Goal: Task Accomplishment & Management: Use online tool/utility

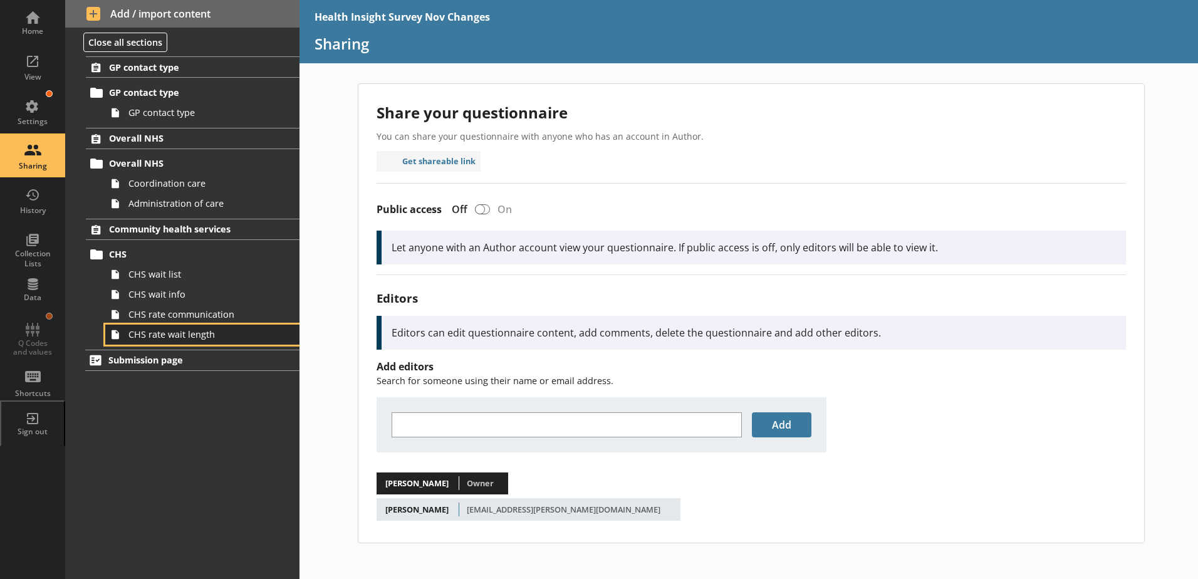
click at [201, 337] on span "CHS rate wait length" at bounding box center [197, 334] width 139 height 12
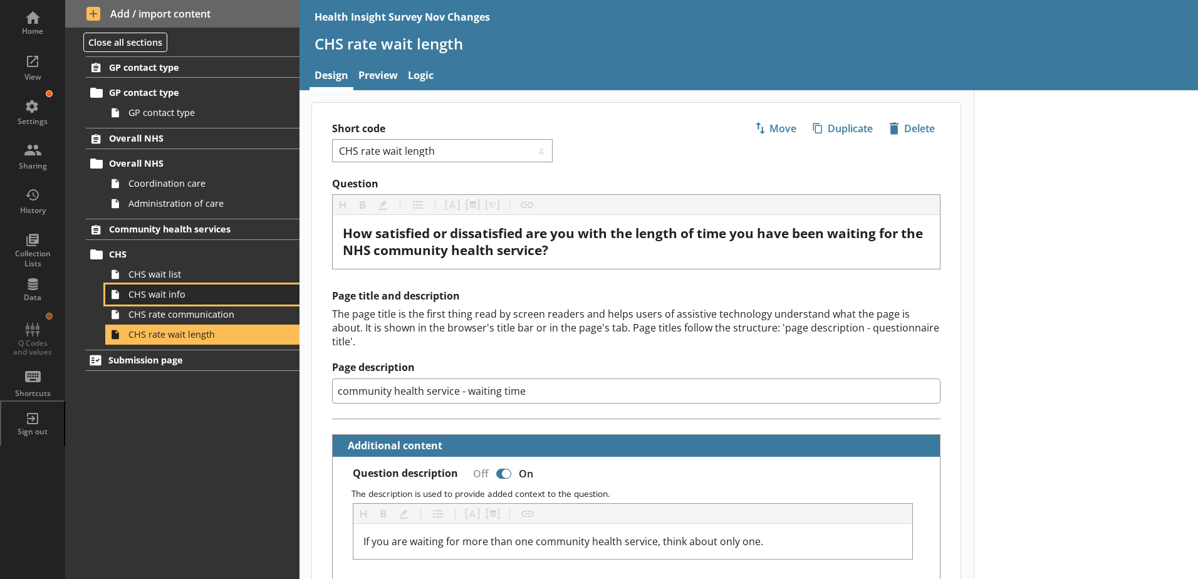
click at [165, 295] on span "CHS wait info" at bounding box center [197, 294] width 139 height 12
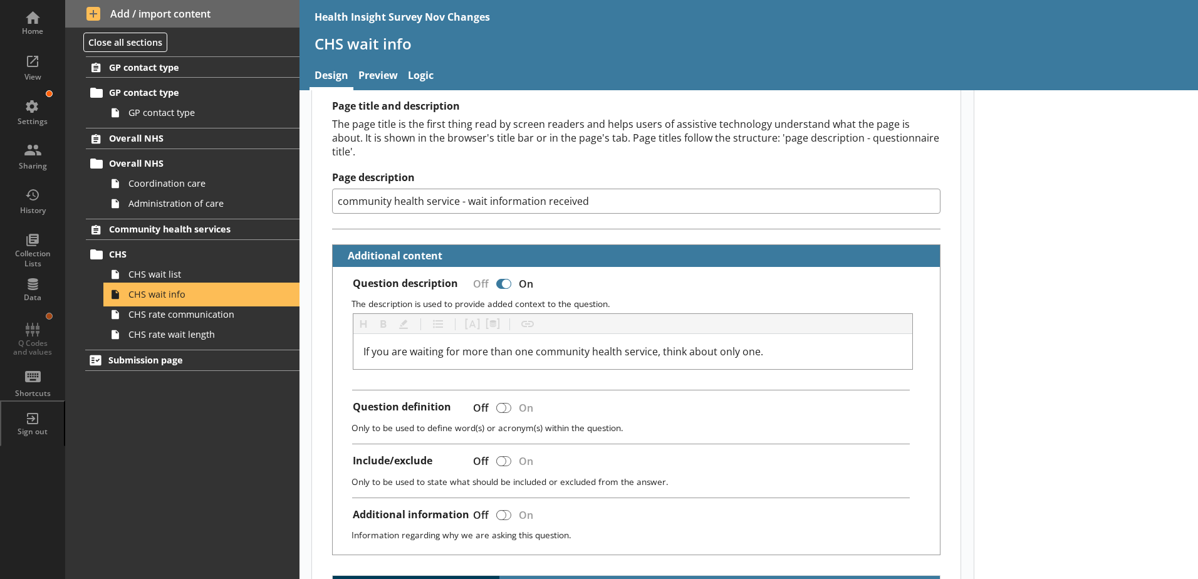
scroll to position [313, 0]
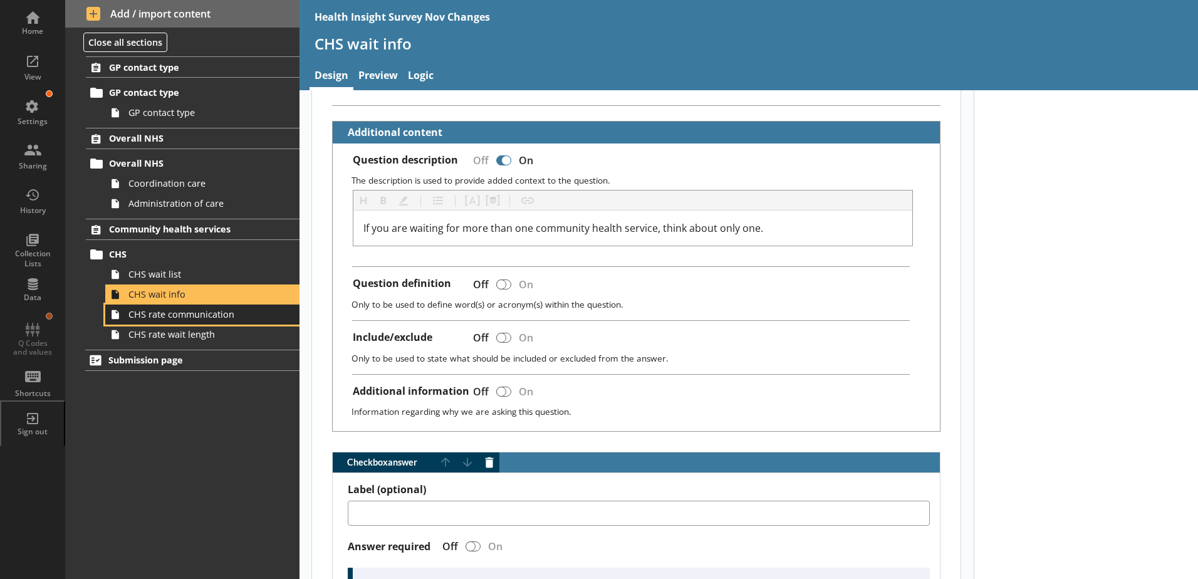
click at [196, 311] on span "CHS rate communication" at bounding box center [197, 314] width 139 height 12
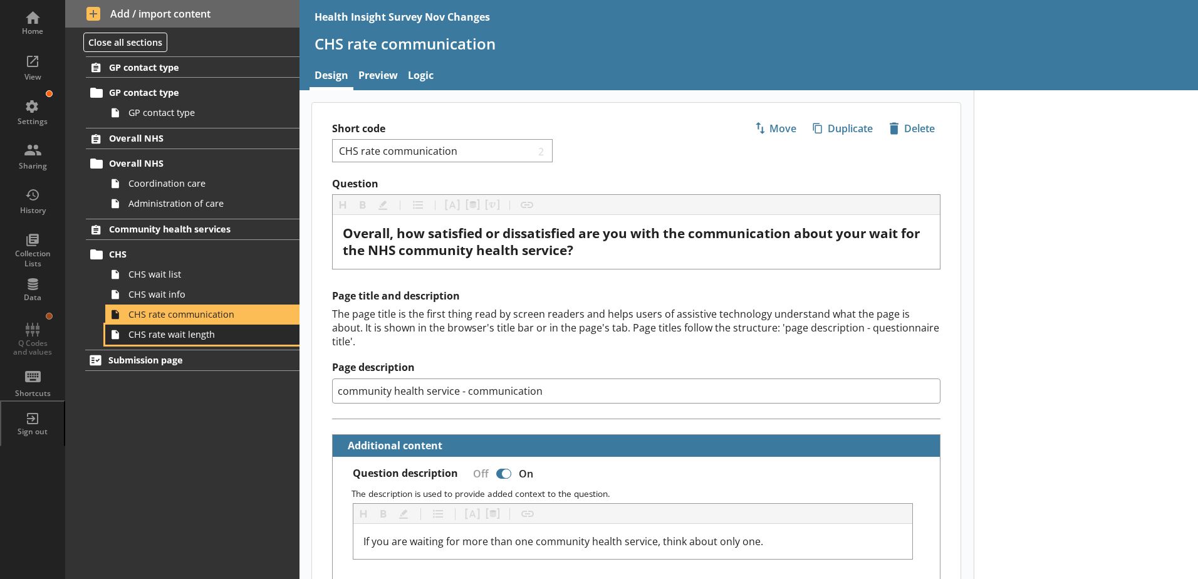
click at [174, 336] on span "CHS rate wait length" at bounding box center [197, 334] width 139 height 12
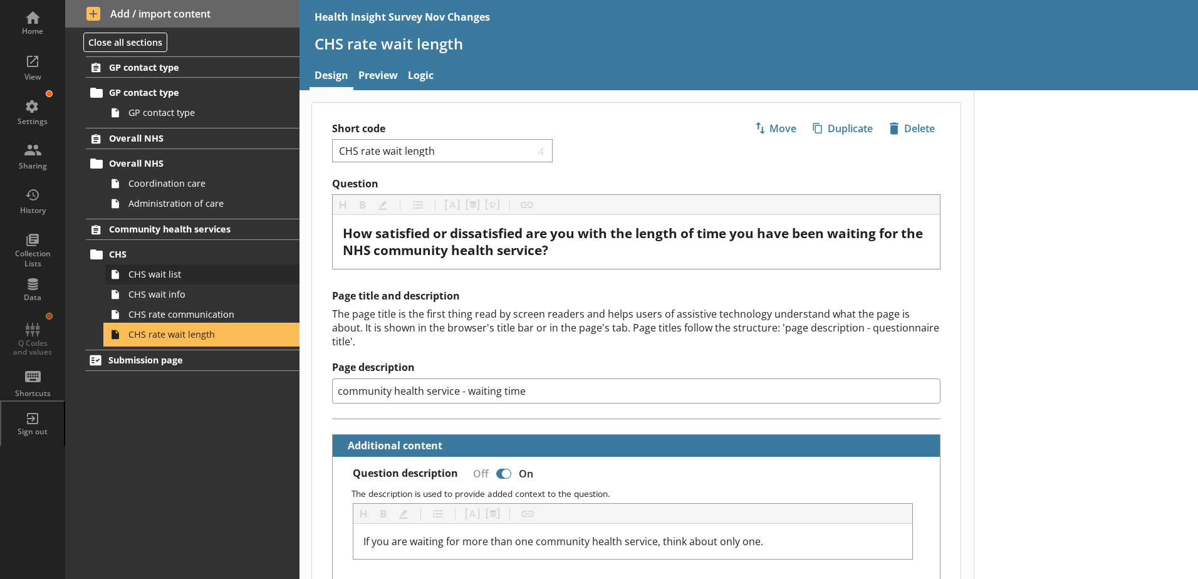
type textarea "x"
click at [427, 76] on link "Logic" at bounding box center [421, 76] width 36 height 27
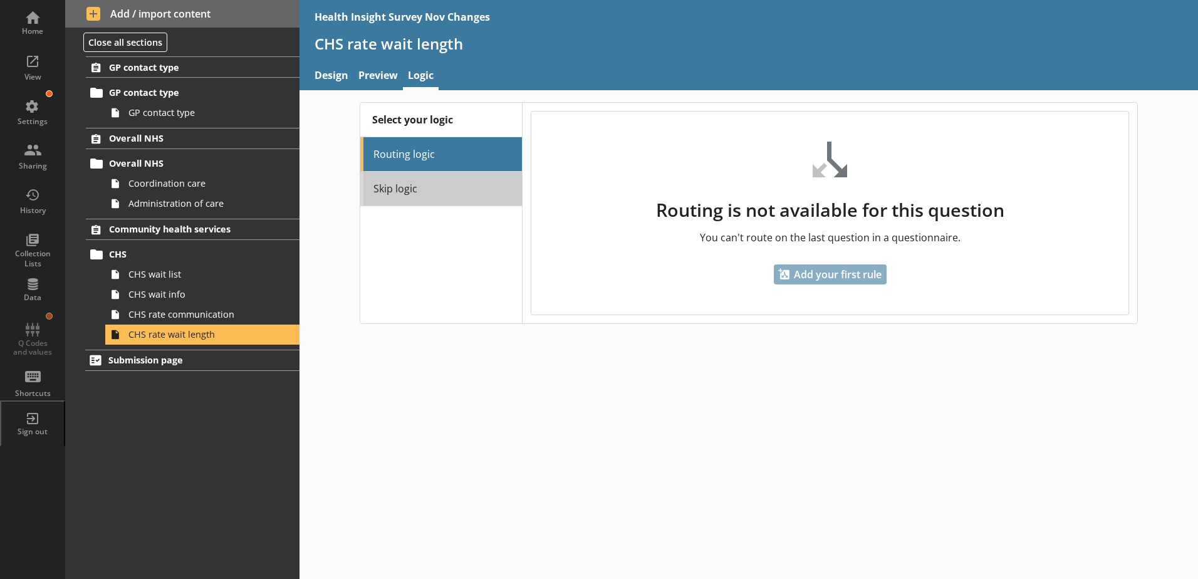
click at [391, 187] on link "Skip logic" at bounding box center [441, 189] width 162 height 34
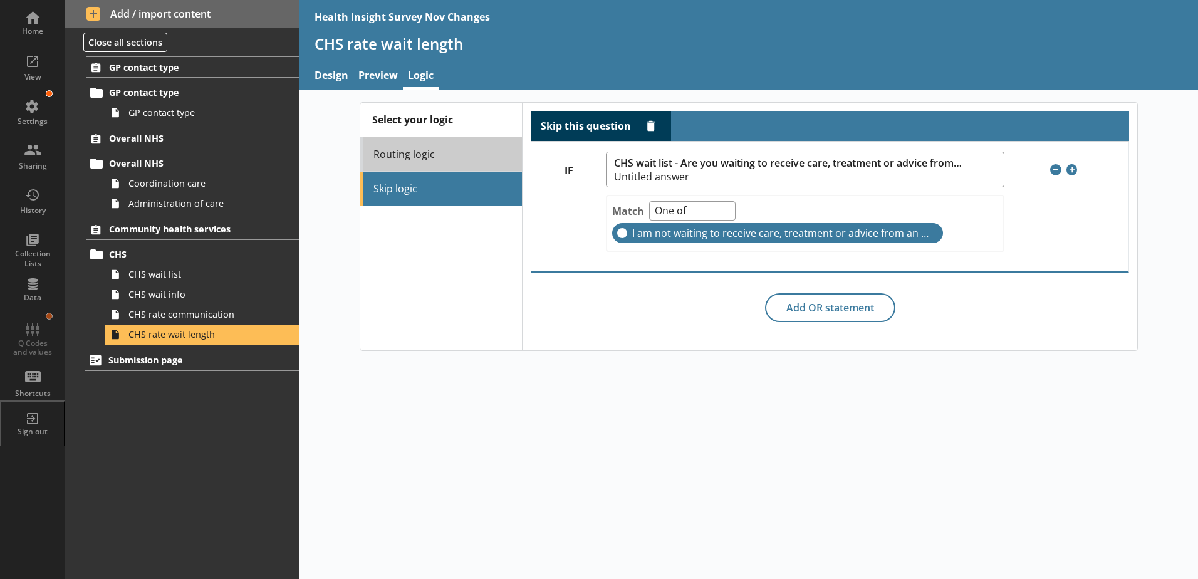
click at [415, 160] on link "Routing logic" at bounding box center [441, 154] width 162 height 34
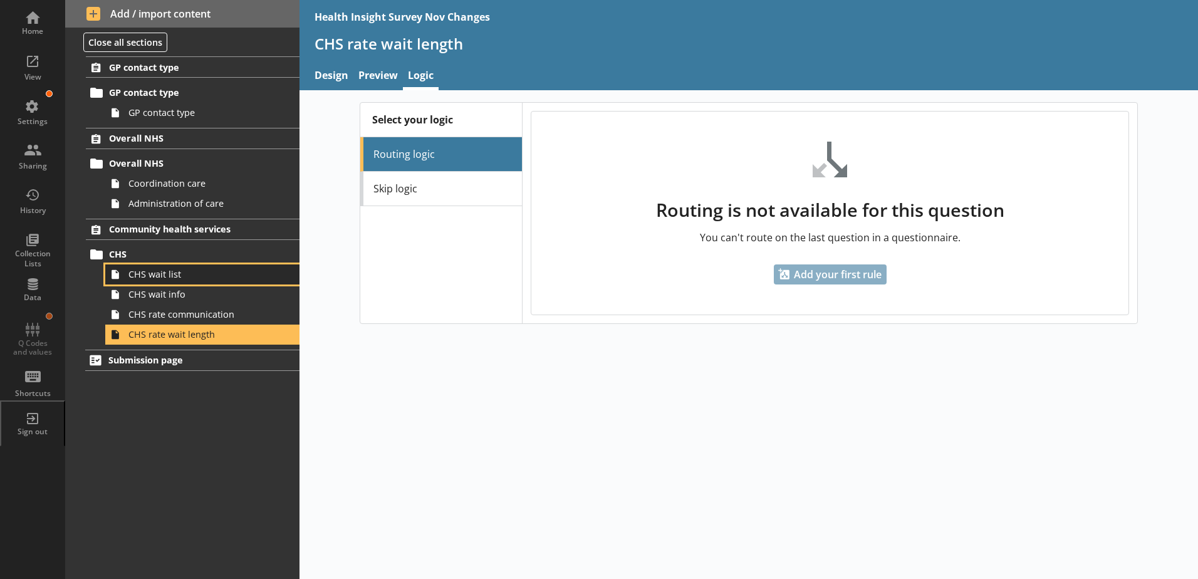
click at [168, 278] on span "CHS wait list" at bounding box center [197, 274] width 139 height 12
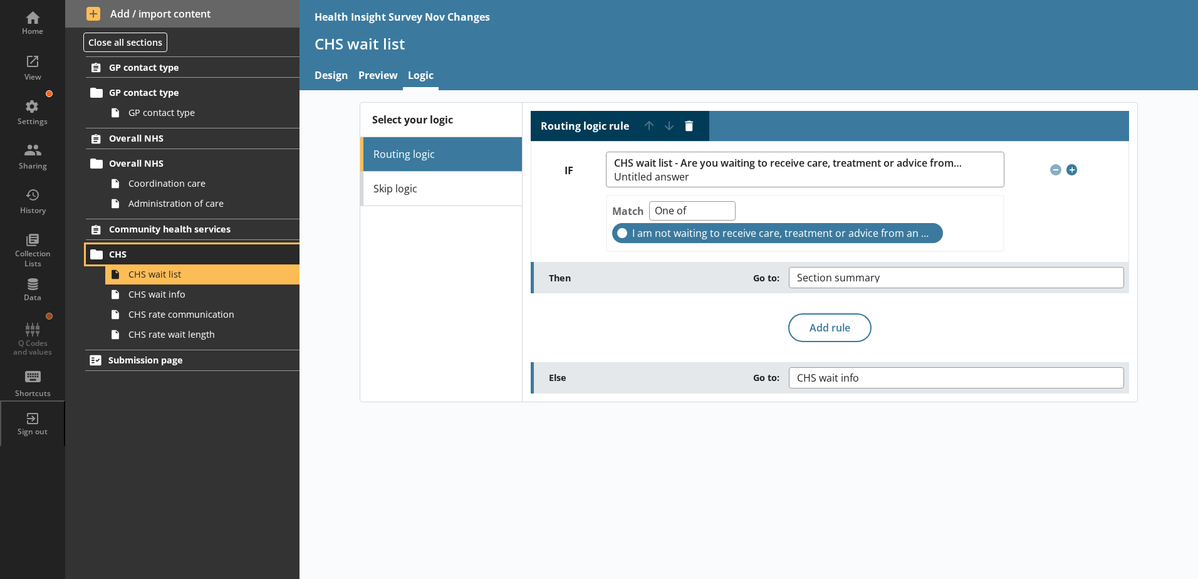
click at [124, 250] on span "CHS" at bounding box center [186, 254] width 154 height 12
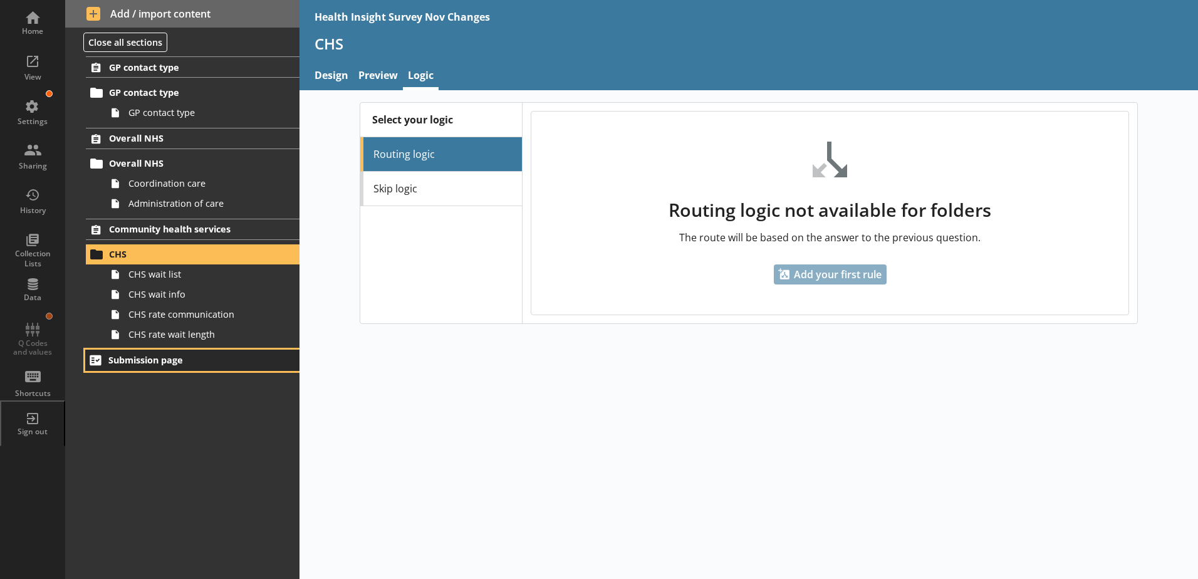
click at [112, 359] on span "Submission page" at bounding box center [185, 360] width 154 height 12
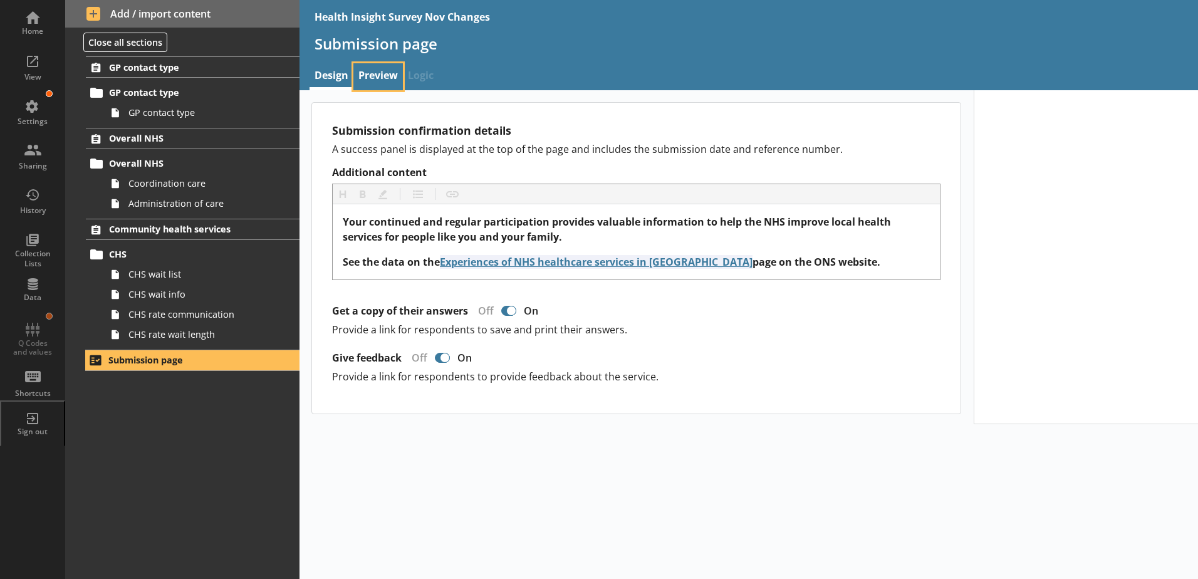
click at [396, 71] on link "Preview" at bounding box center [379, 76] width 50 height 27
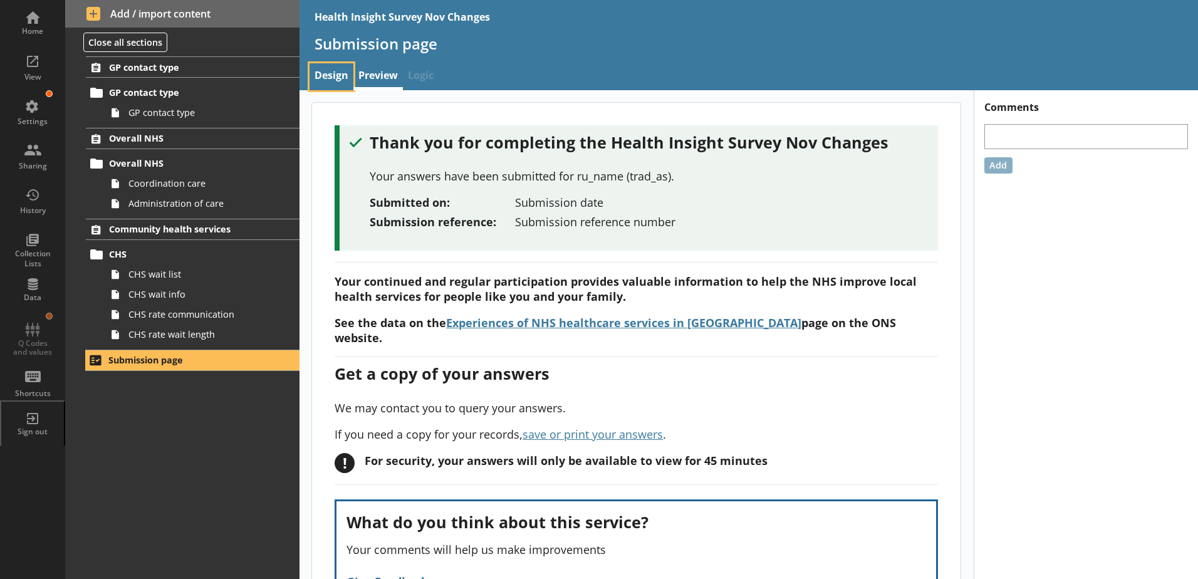
click at [344, 87] on link "Design" at bounding box center [332, 76] width 44 height 27
